Goal: Task Accomplishment & Management: Manage account settings

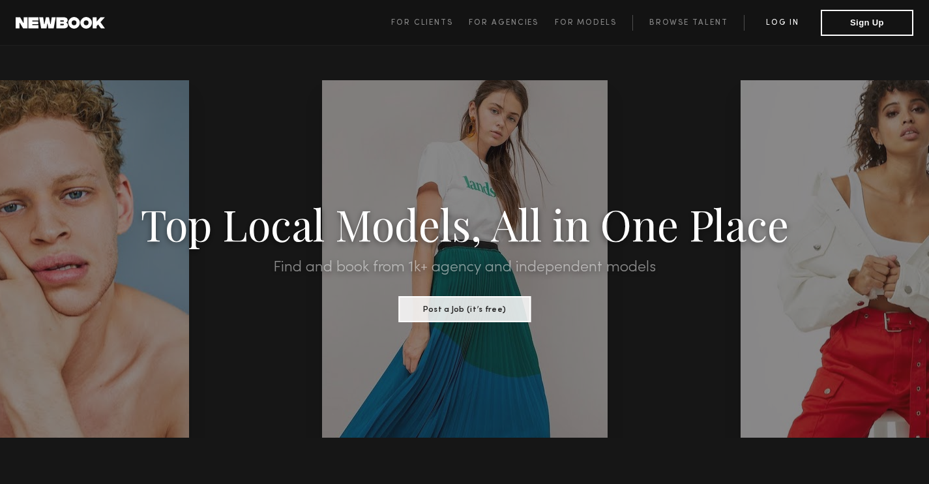
click at [783, 26] on link "Log in" at bounding box center [782, 23] width 77 height 16
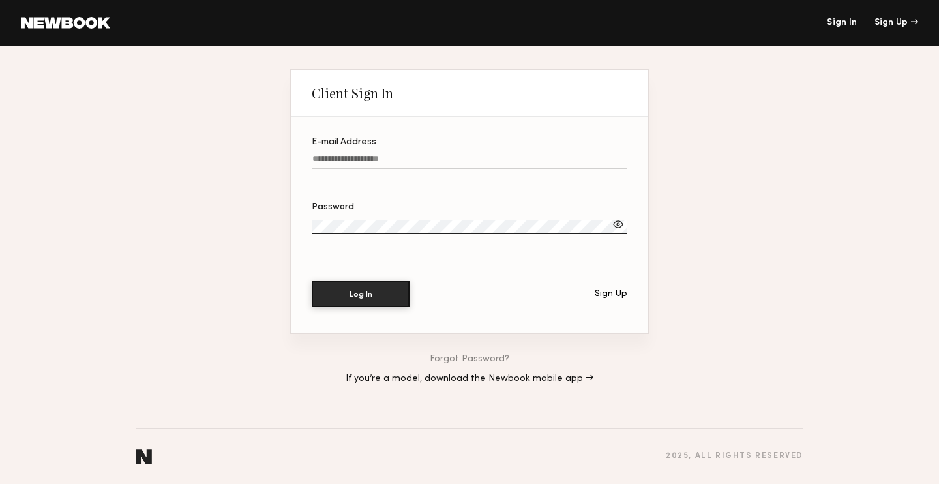
click at [433, 163] on input "E-mail Address" at bounding box center [470, 161] width 316 height 15
type input "**********"
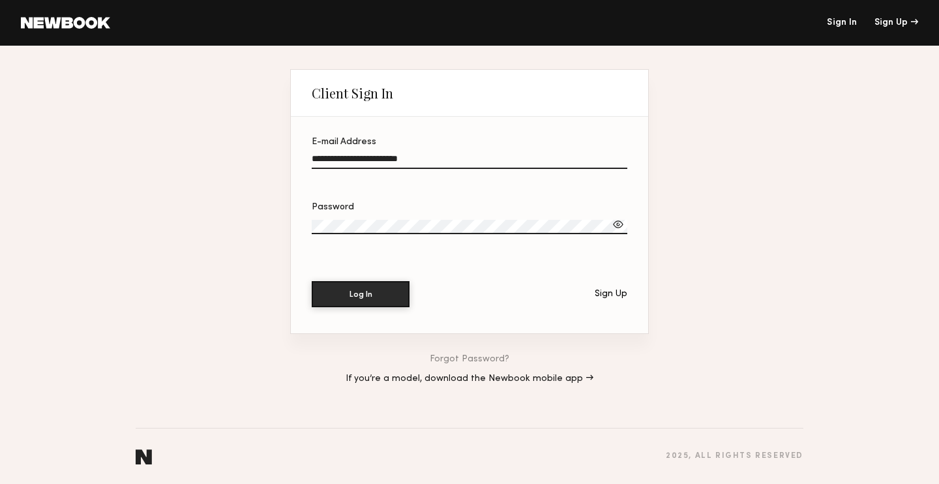
click at [312, 281] on button "Log In" at bounding box center [361, 294] width 98 height 26
click at [619, 219] on div at bounding box center [618, 224] width 13 height 13
click at [363, 284] on button "Log In" at bounding box center [361, 293] width 98 height 26
